Goal: Transaction & Acquisition: Purchase product/service

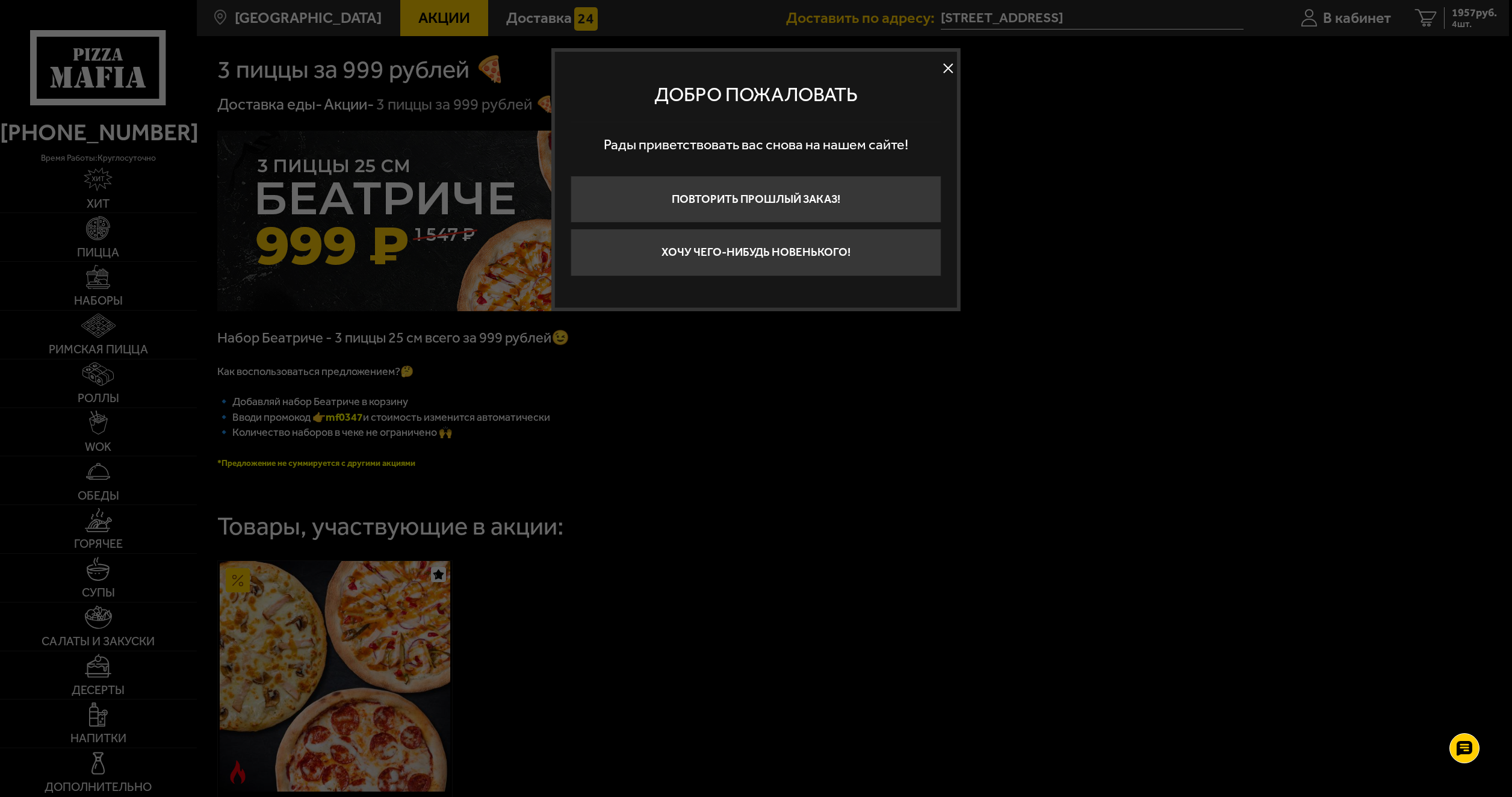
click at [958, 67] on div "Добро пожаловать Рады приветствовать вас снова на нашем сайте! Повторить прошлы…" at bounding box center [756, 180] width 409 height 263
click at [950, 62] on button at bounding box center [948, 69] width 18 height 18
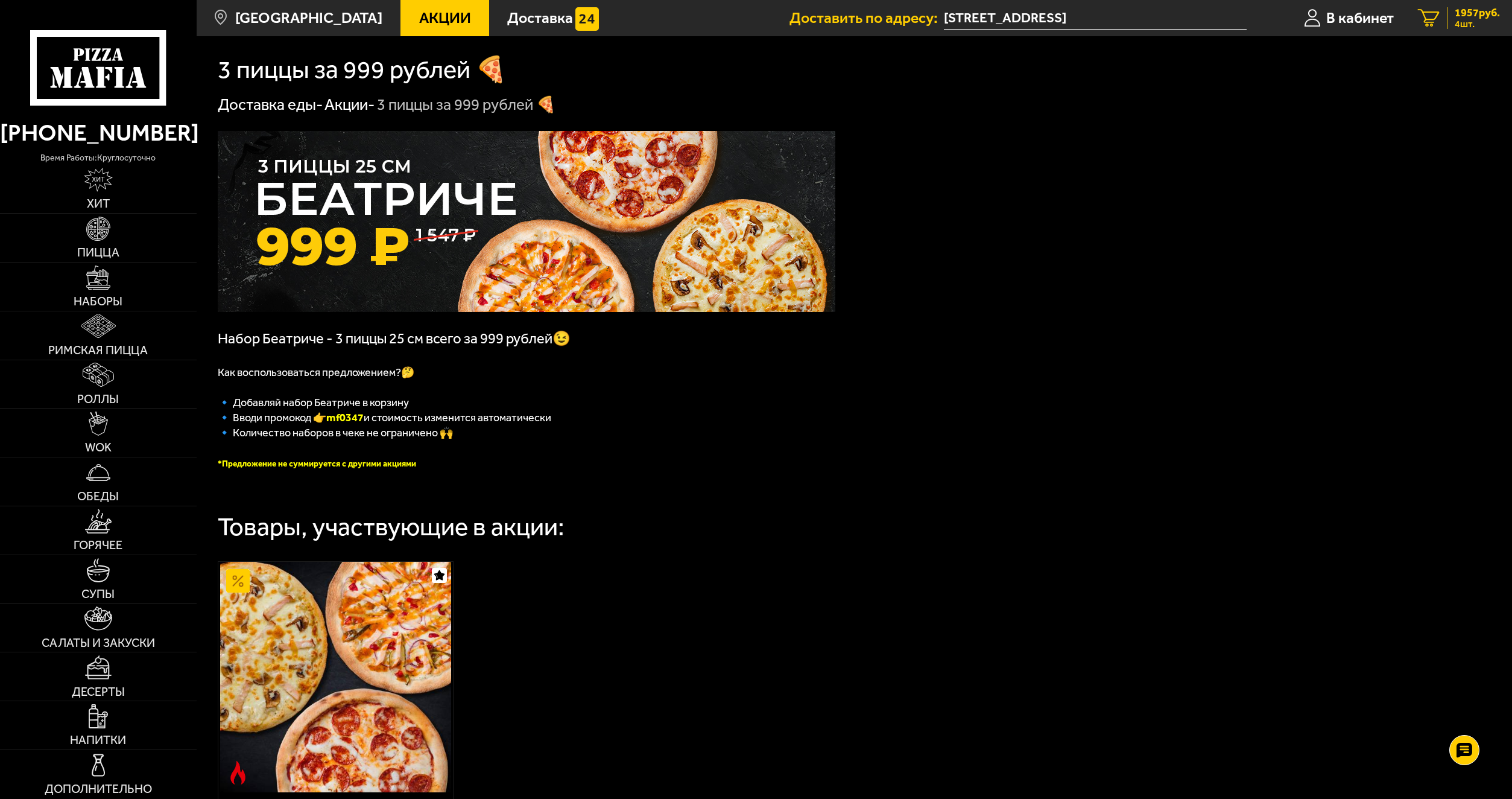
click at [1433, 18] on icon "4" at bounding box center [1429, 18] width 21 height 18
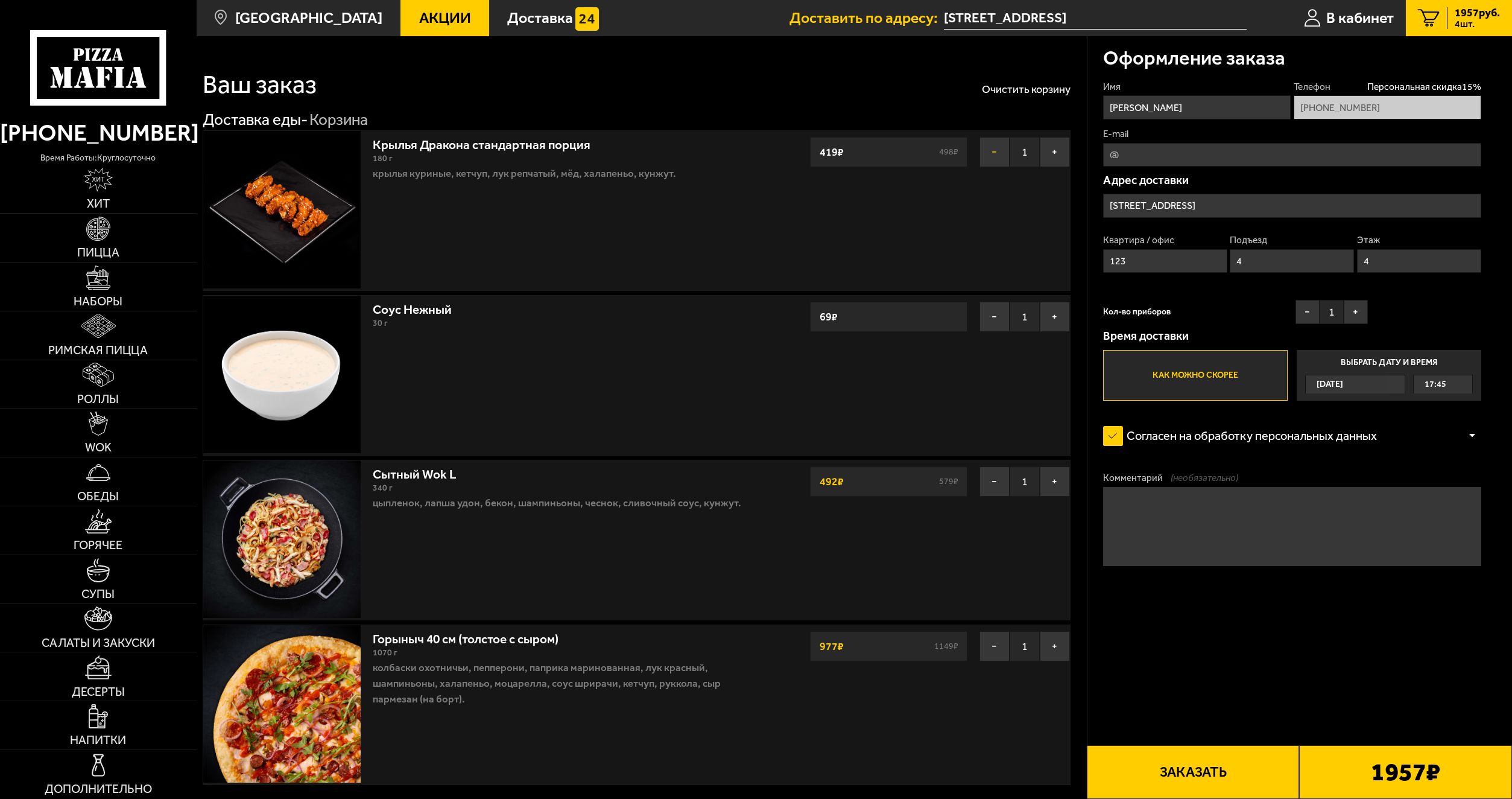
click at [986, 149] on button "−" at bounding box center [994, 152] width 30 height 30
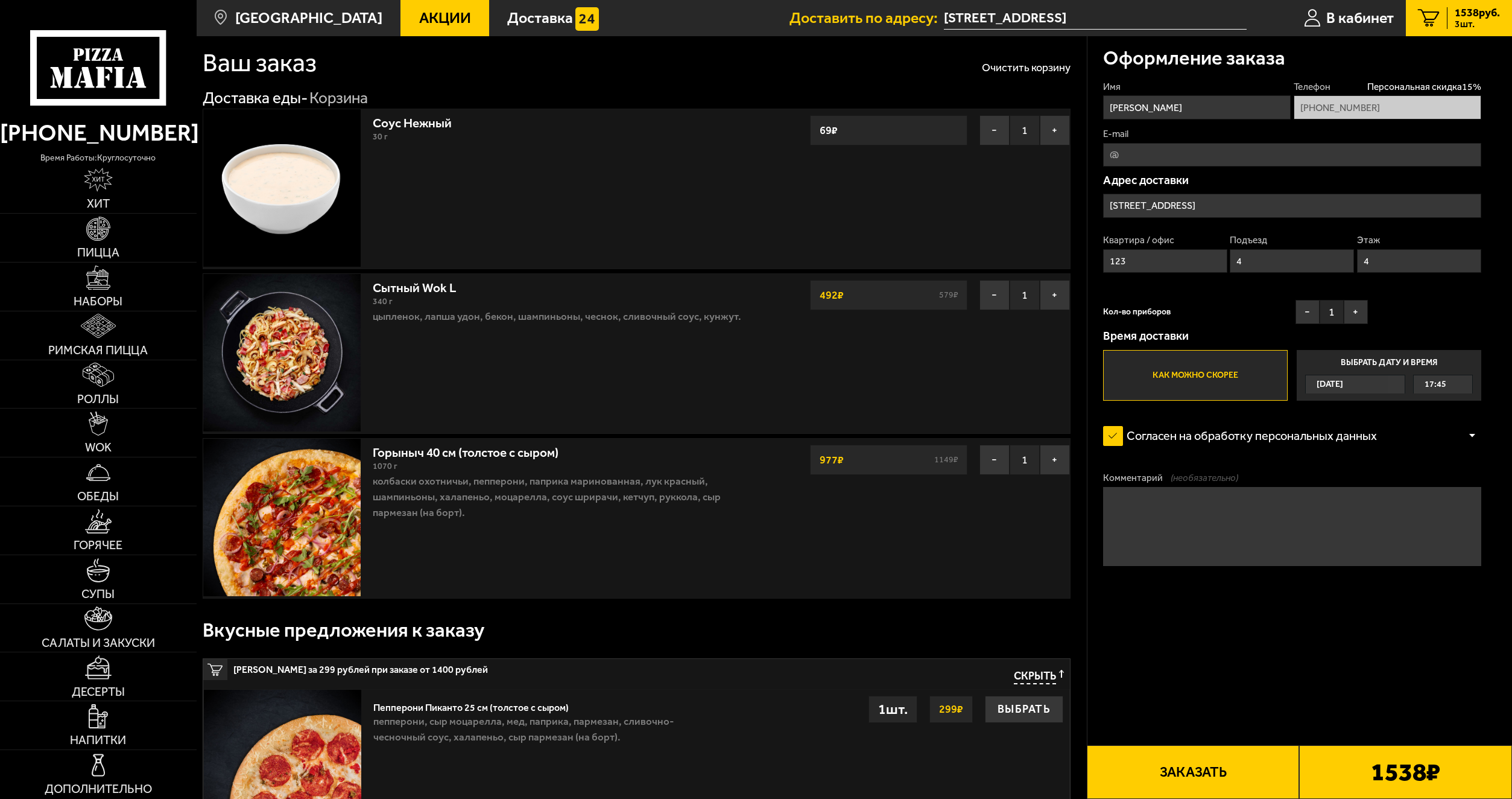
scroll to position [61, 0]
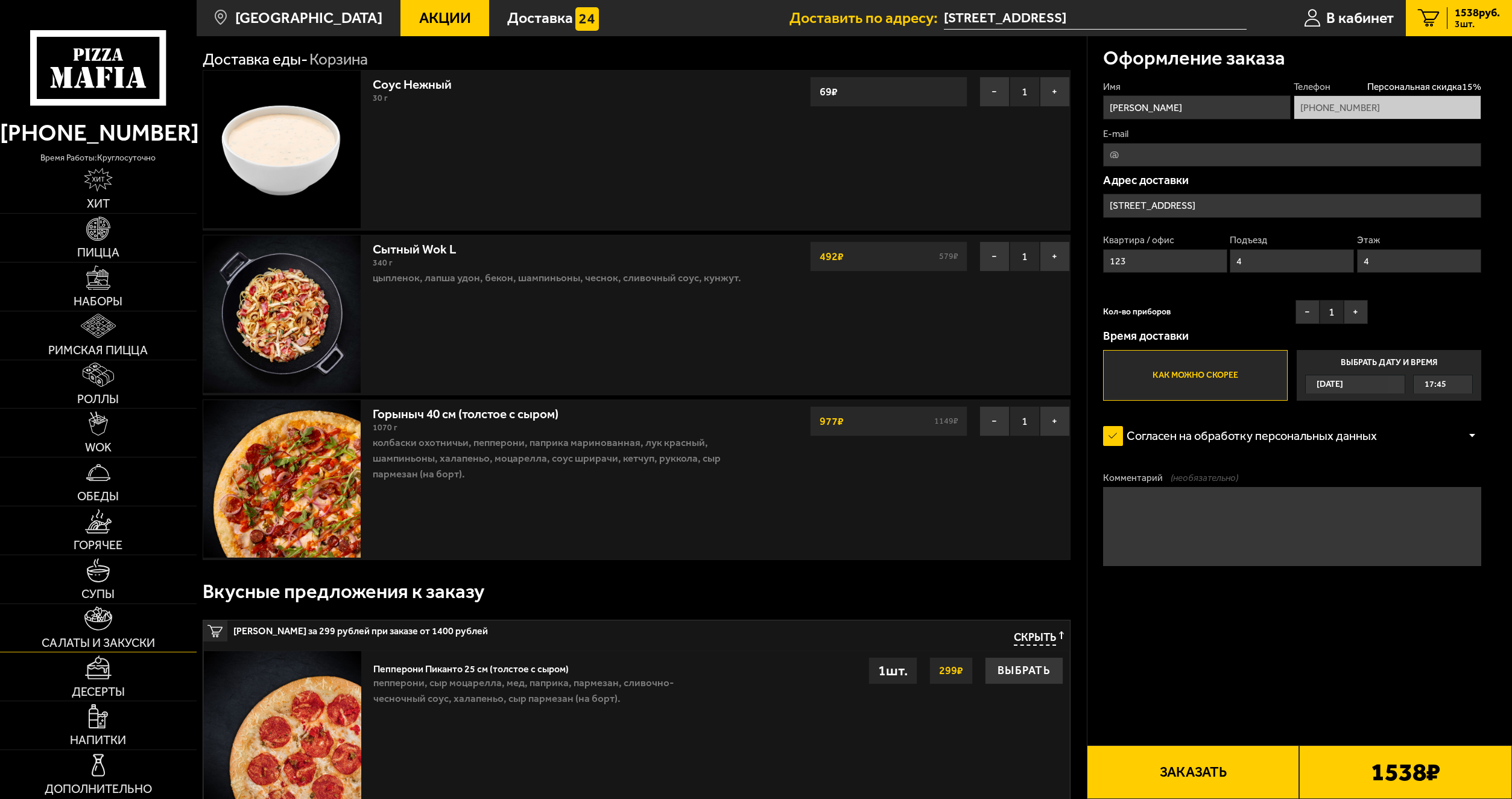
click at [99, 631] on link "Салаты и закуски" at bounding box center [98, 628] width 197 height 48
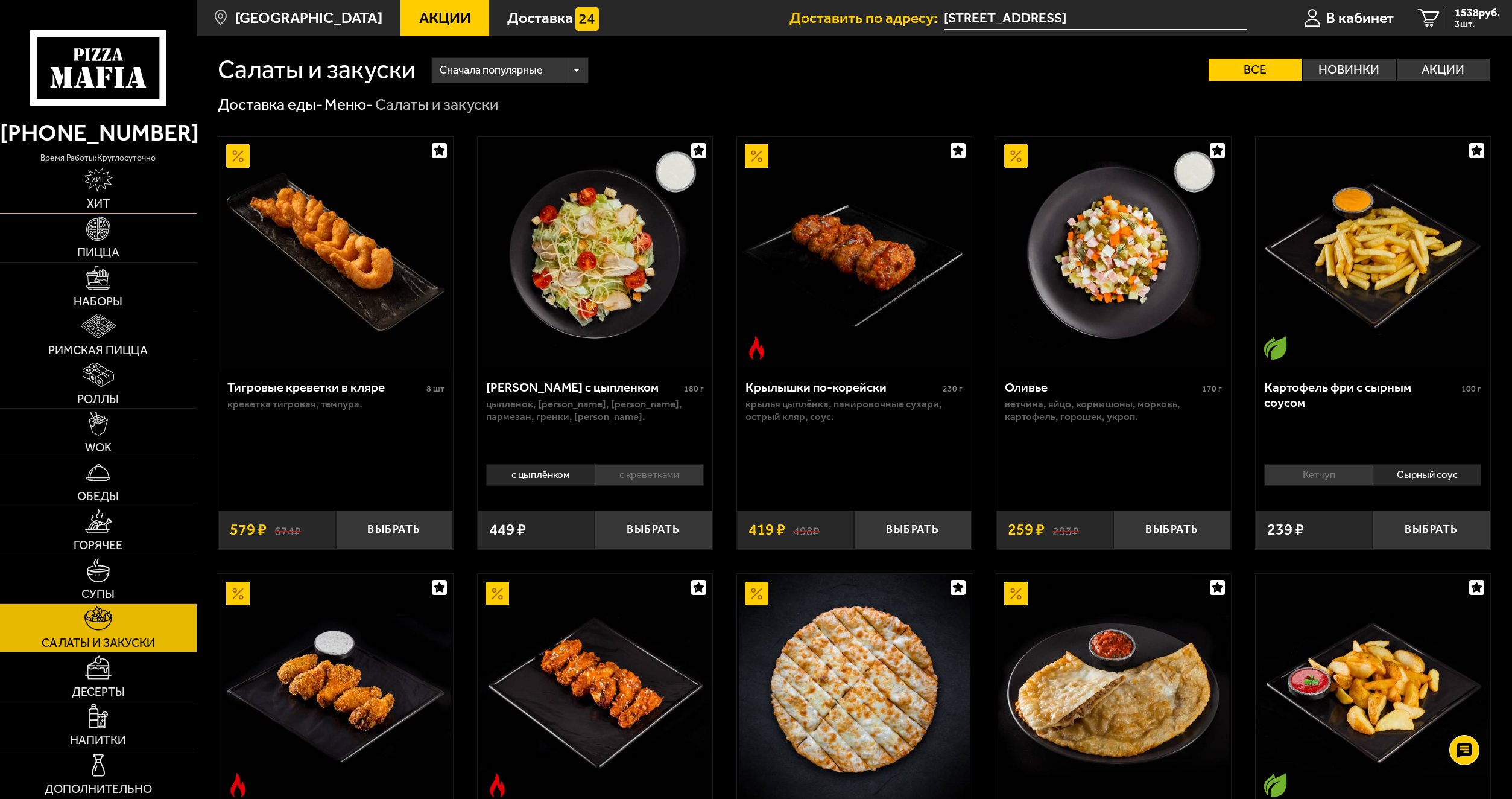
click at [115, 171] on link "Хит" at bounding box center [98, 189] width 197 height 48
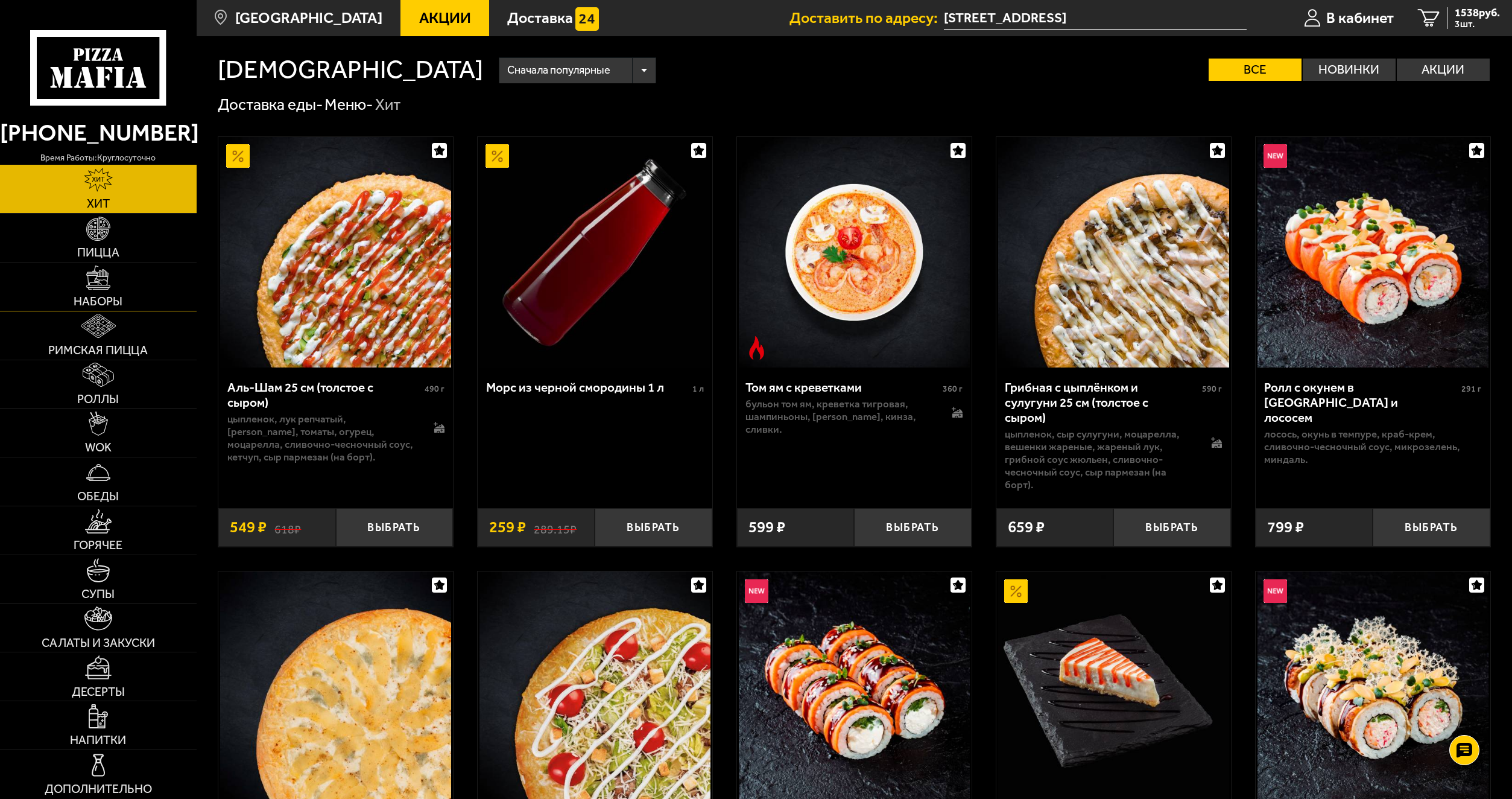
click at [77, 284] on link "Наборы" at bounding box center [98, 286] width 197 height 48
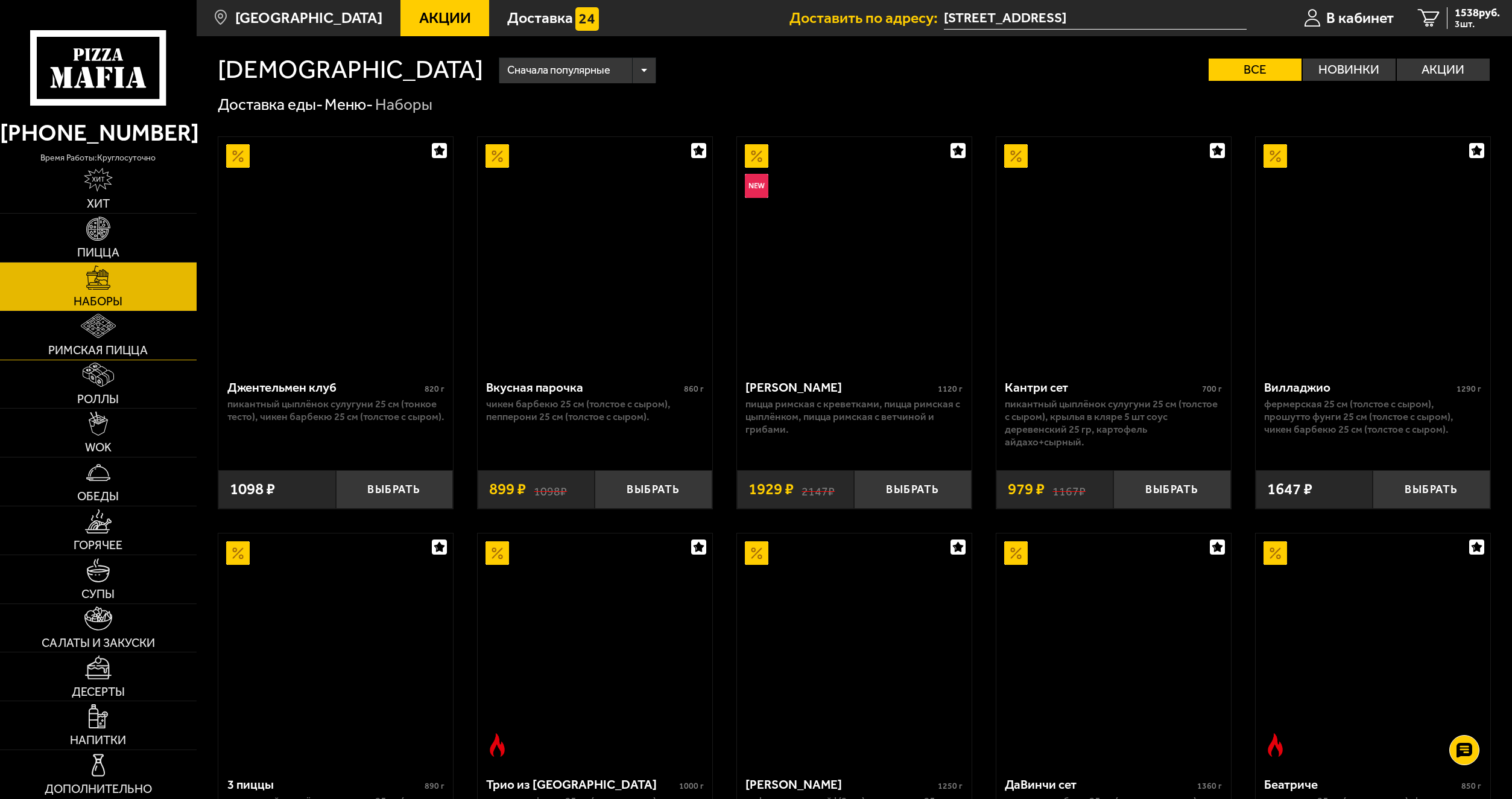
click at [78, 344] on span "Римская пицца" at bounding box center [98, 350] width 100 height 12
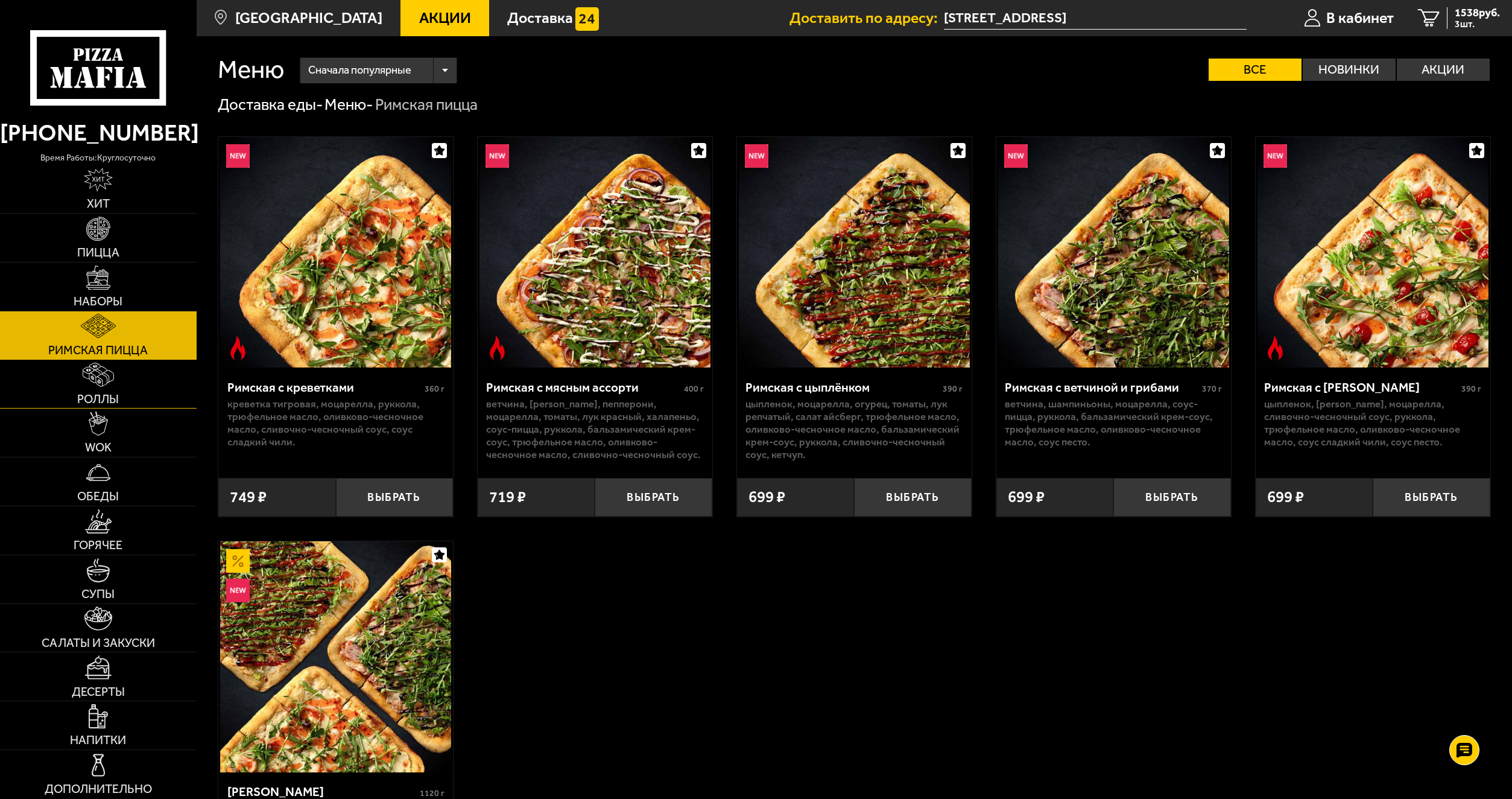
click at [82, 384] on link "Роллы" at bounding box center [98, 384] width 197 height 48
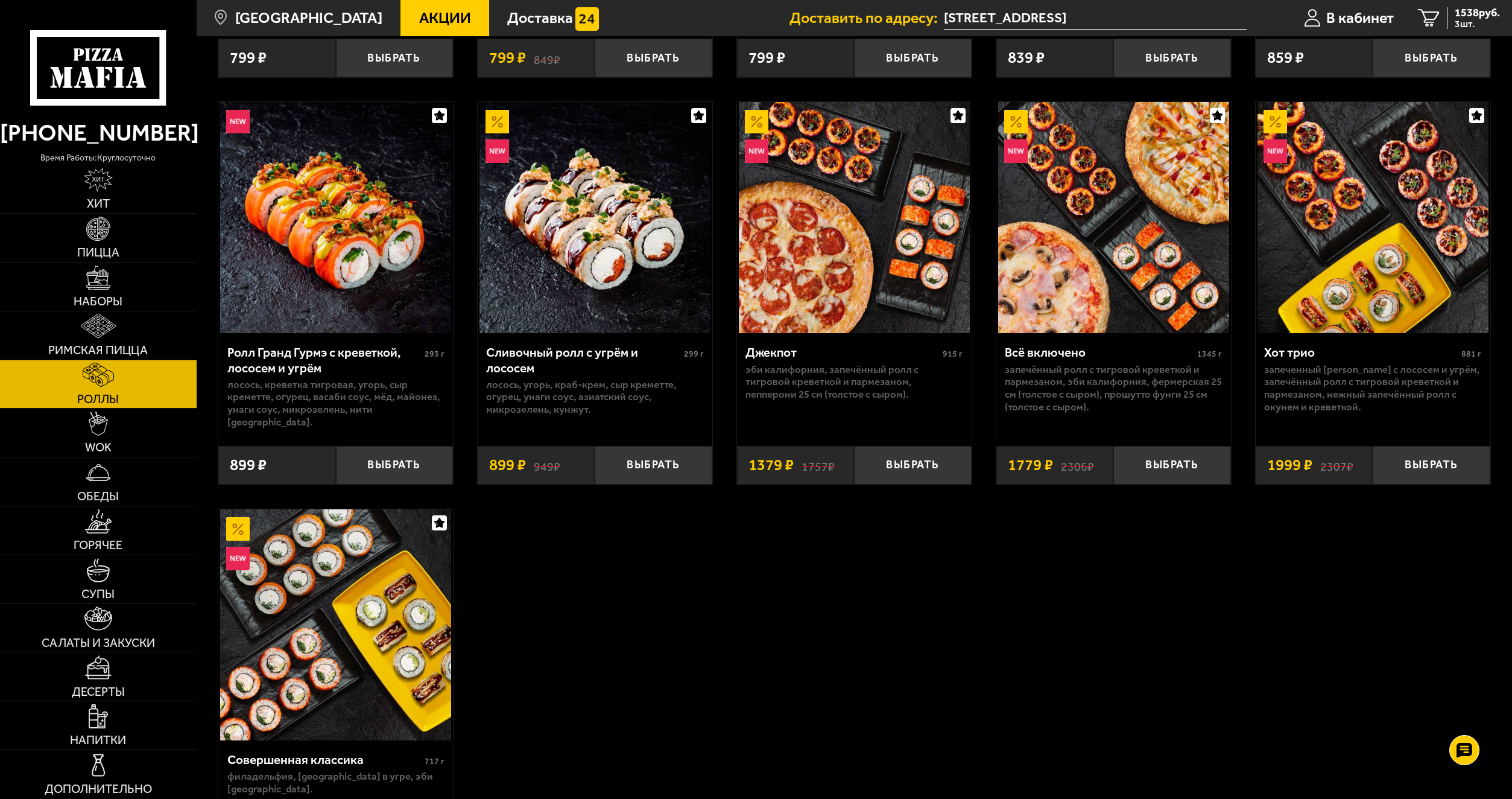
scroll to position [845, 0]
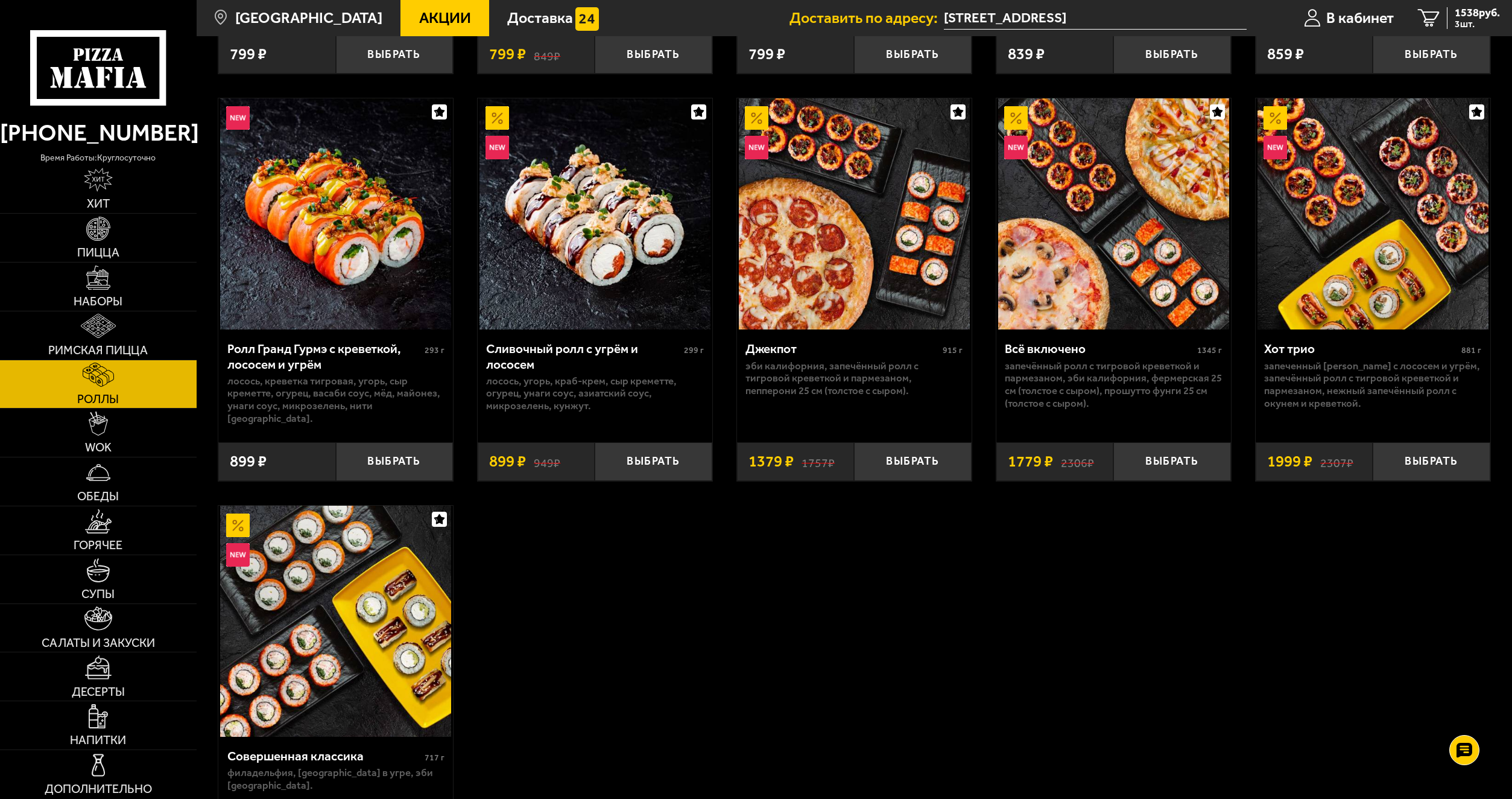
click at [945, 646] on div "Эби Калифорния 227 г креветка тигровая, краб-крем, [GEOGRAPHIC_DATA], огурец, и…" at bounding box center [854, 84] width 1316 height 1629
click at [130, 192] on link "Хит" at bounding box center [98, 189] width 197 height 48
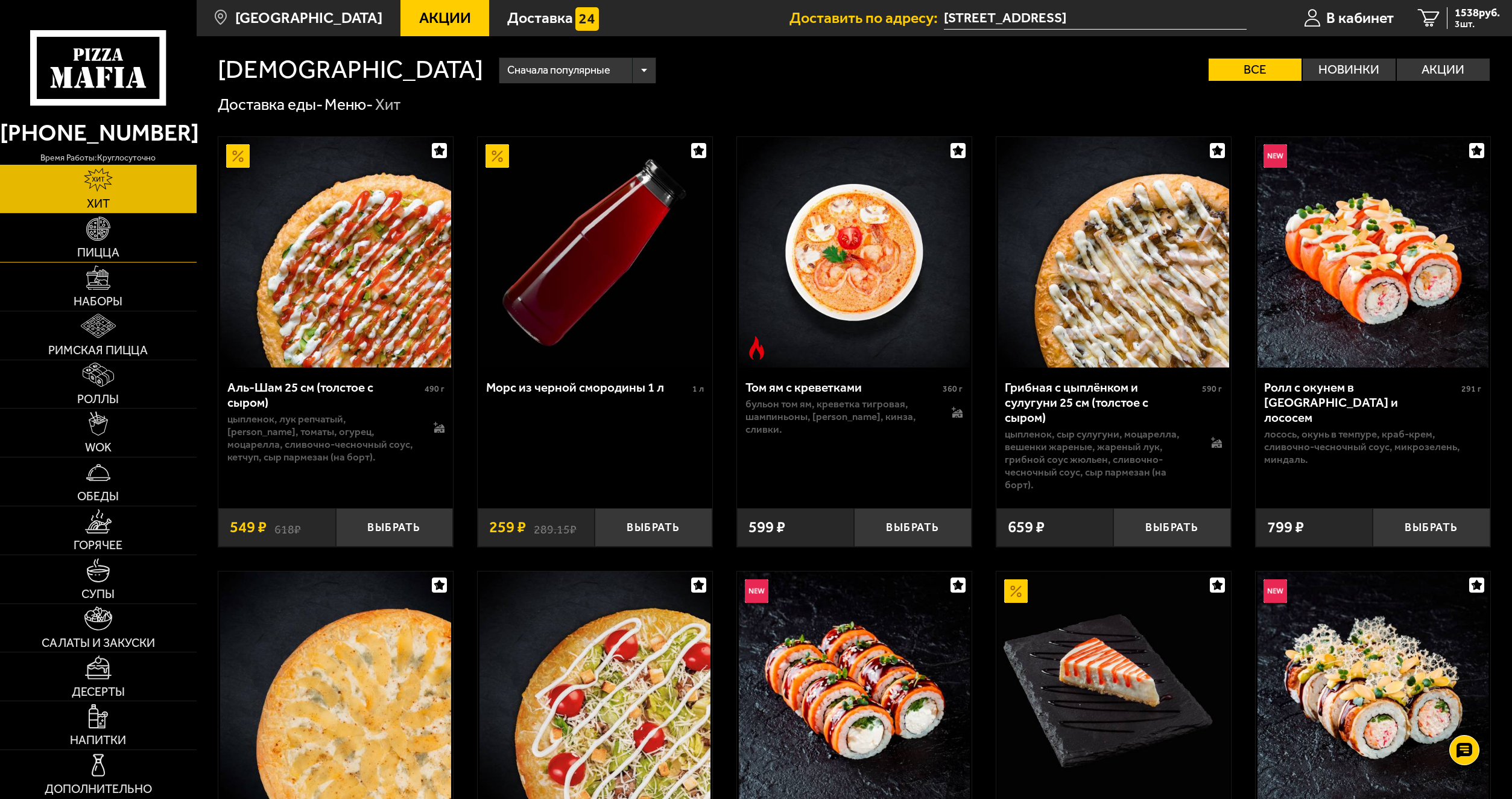
click at [115, 228] on link "Пицца" at bounding box center [98, 238] width 197 height 48
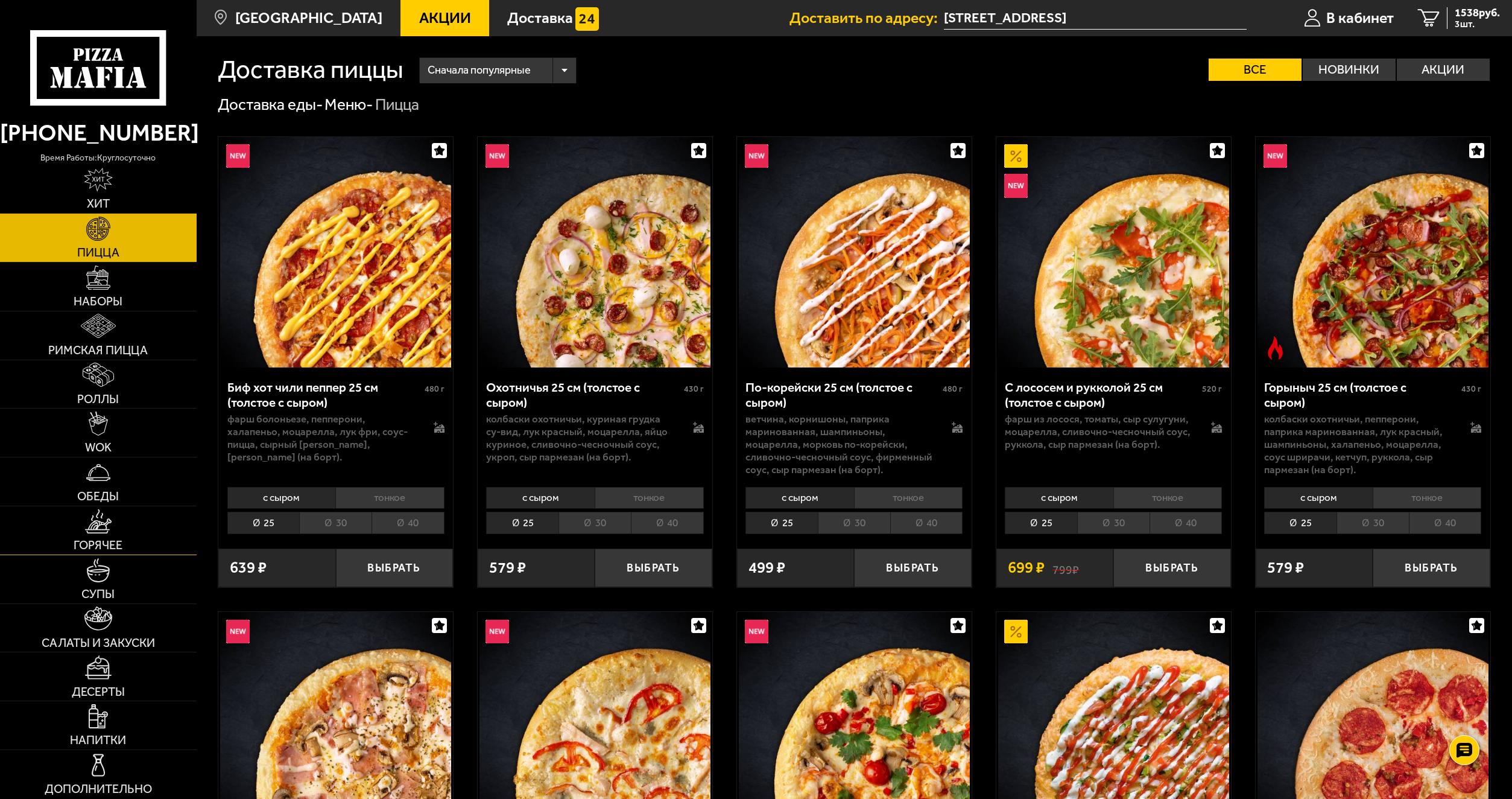
click at [129, 512] on link "Горячее" at bounding box center [98, 530] width 197 height 48
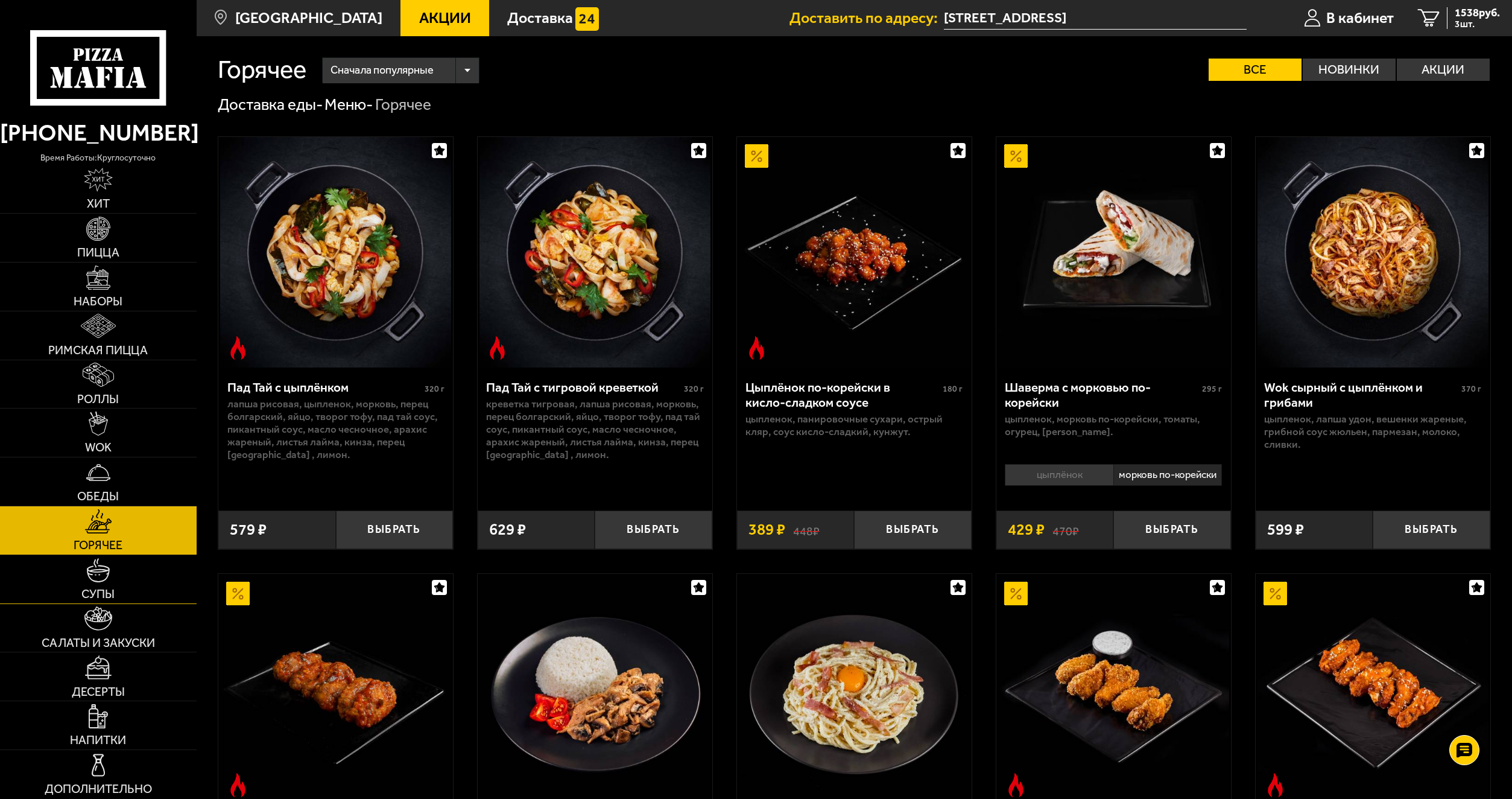
click at [120, 599] on link "Супы" at bounding box center [98, 579] width 197 height 48
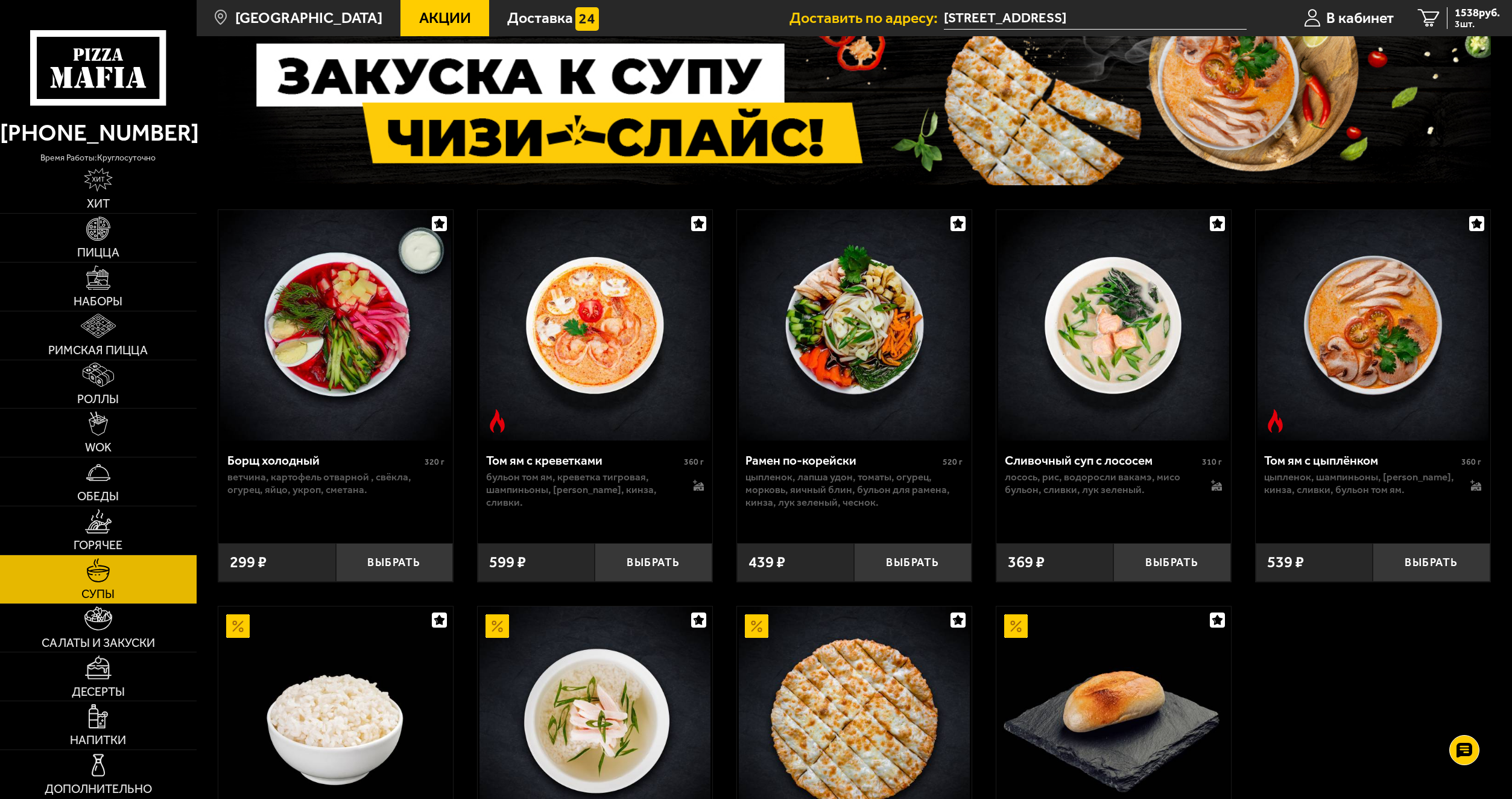
scroll to position [181, 0]
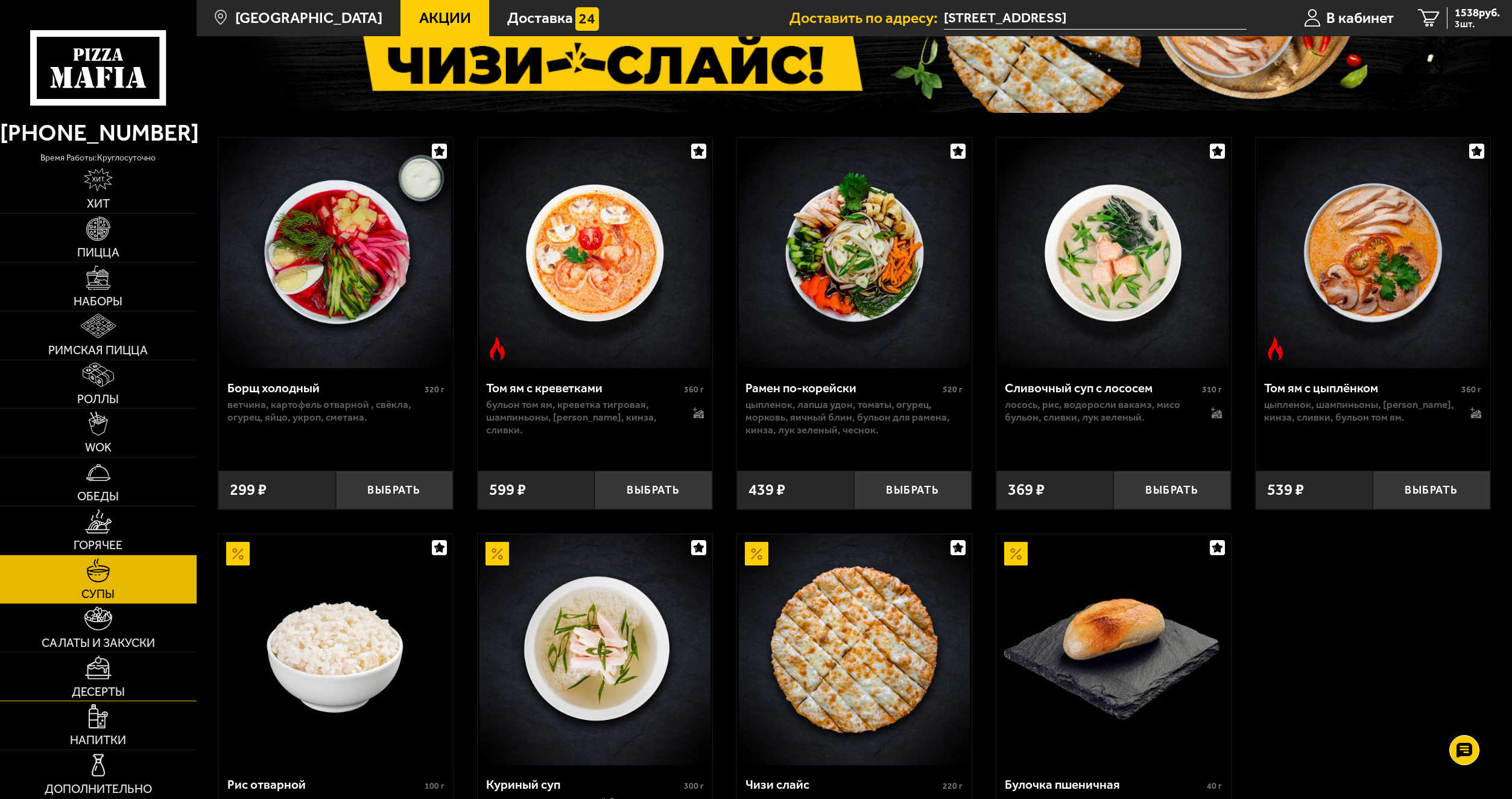
click at [74, 653] on link "Десерты" at bounding box center [98, 676] width 197 height 48
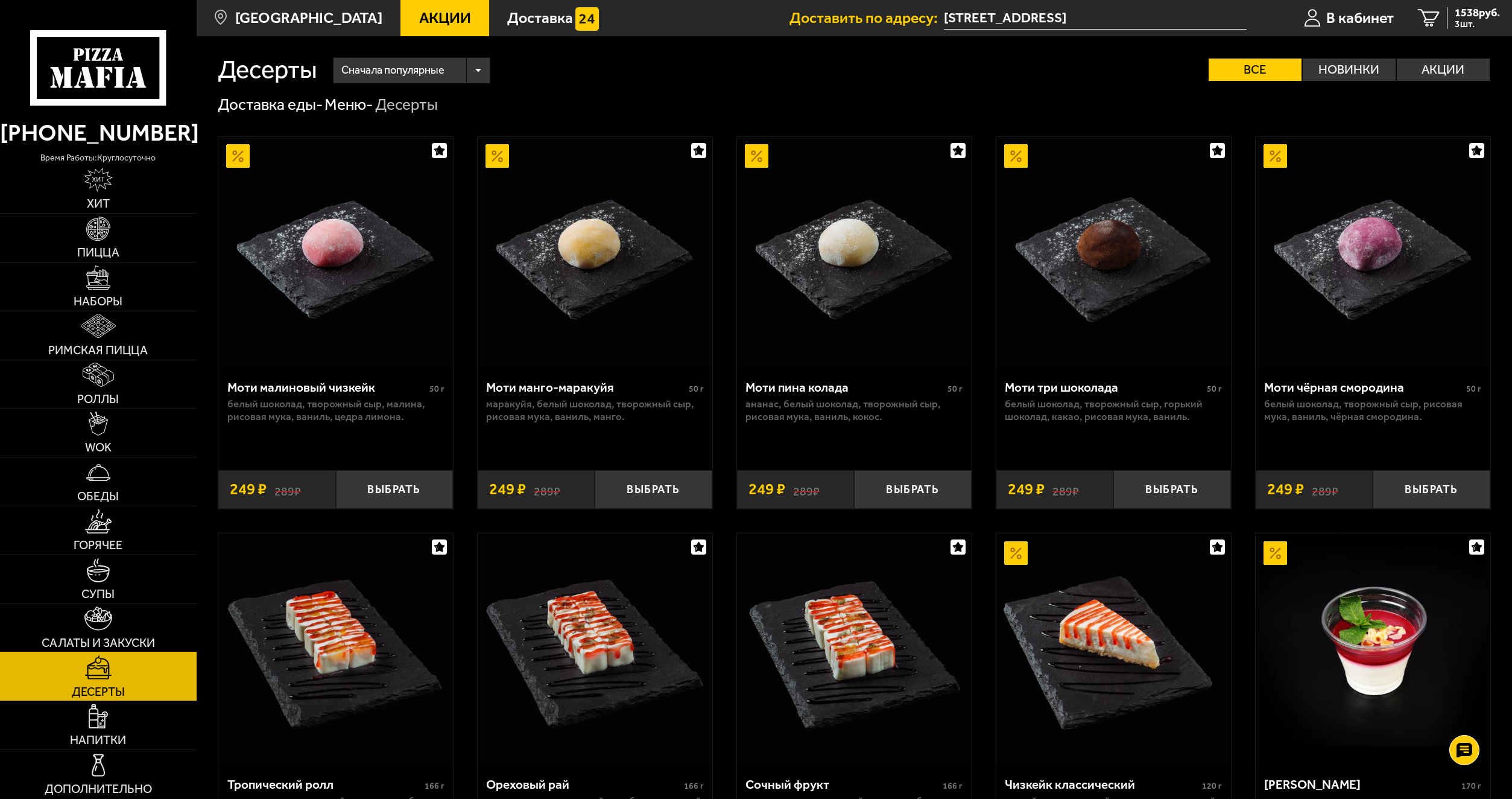
click at [95, 629] on img at bounding box center [97, 618] width 27 height 24
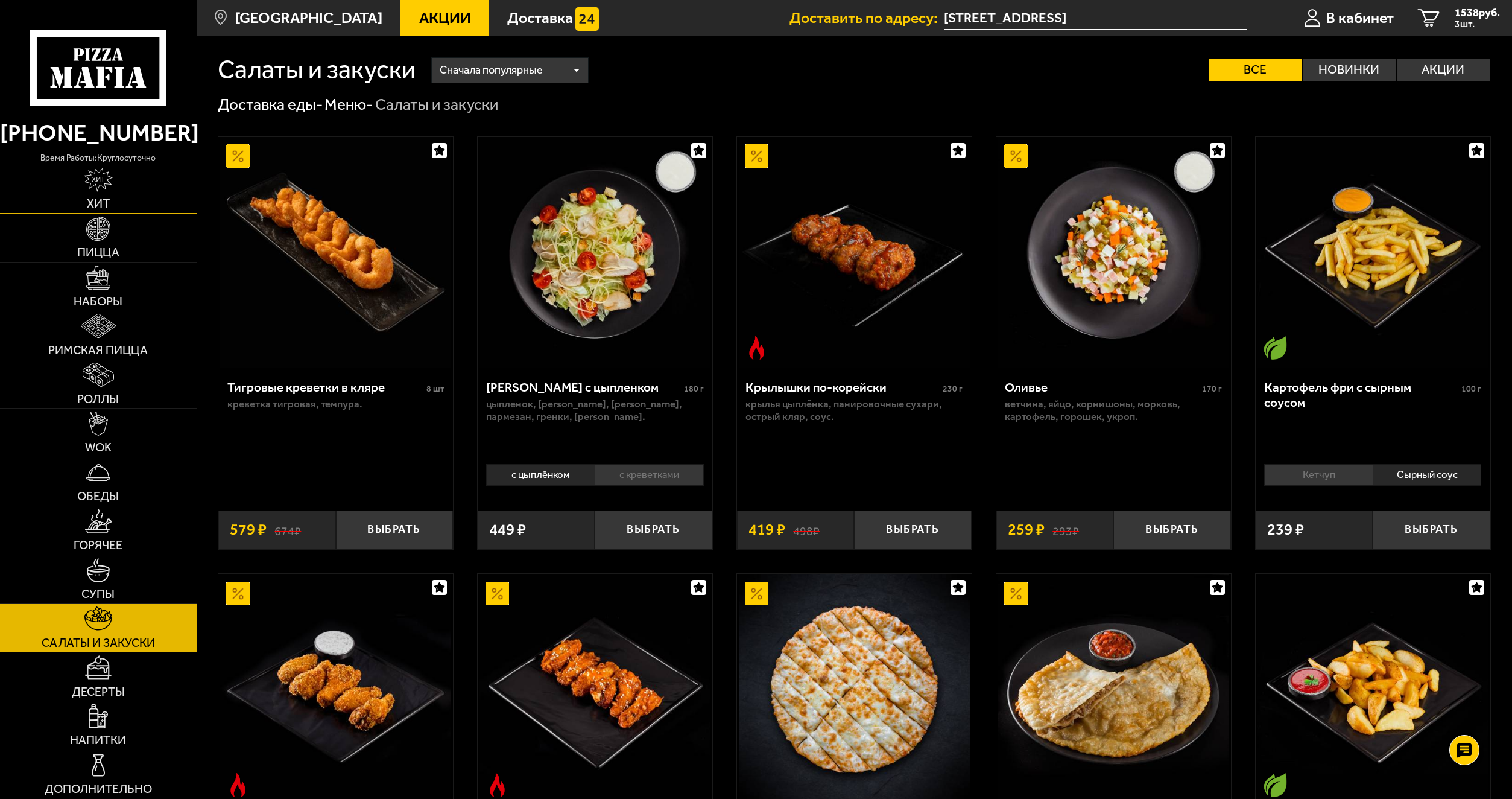
click at [120, 176] on link "Хит" at bounding box center [98, 189] width 197 height 48
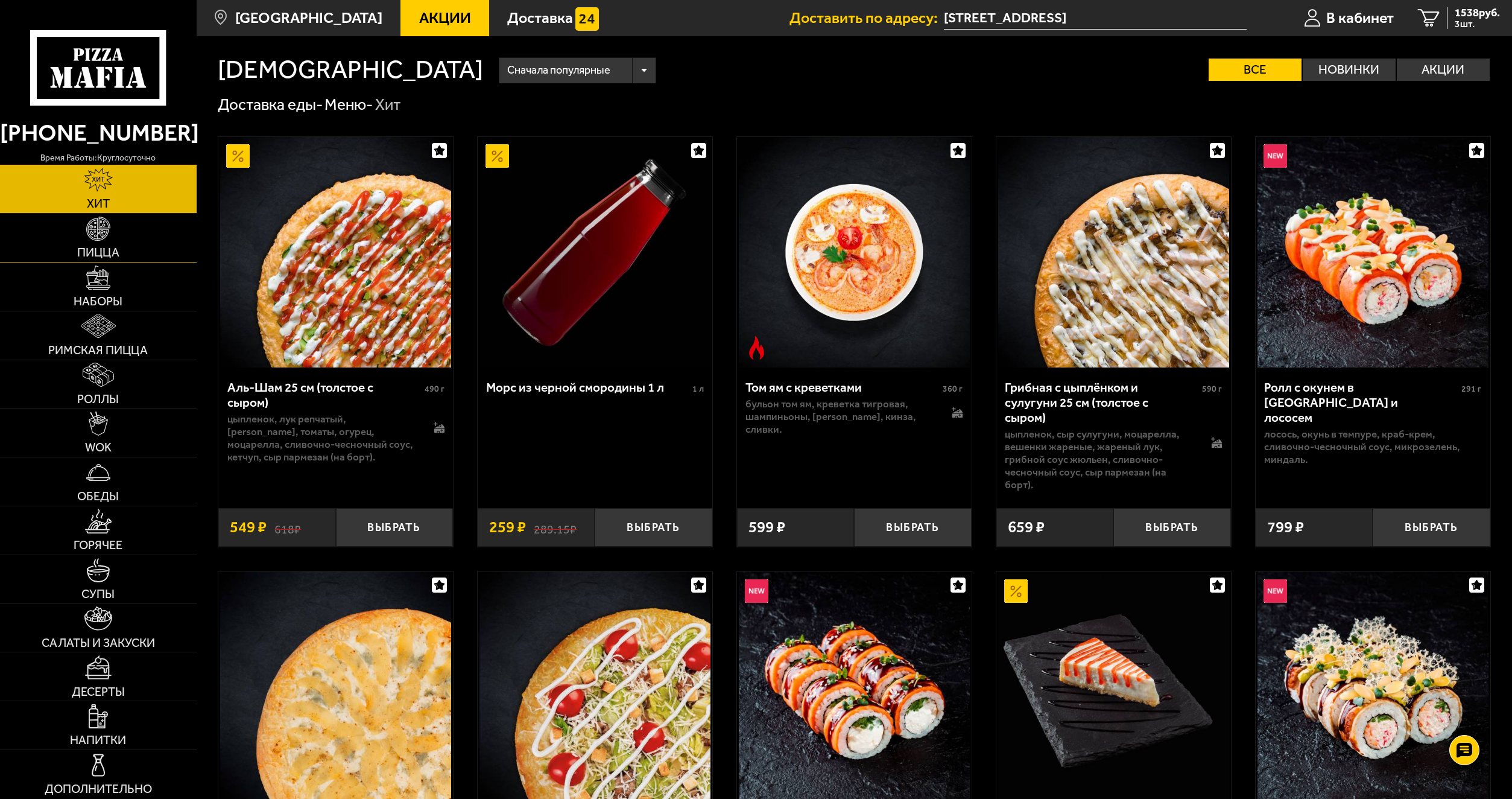
click at [112, 247] on span "Пицца" at bounding box center [98, 253] width 42 height 12
